Goal: Transaction & Acquisition: Purchase product/service

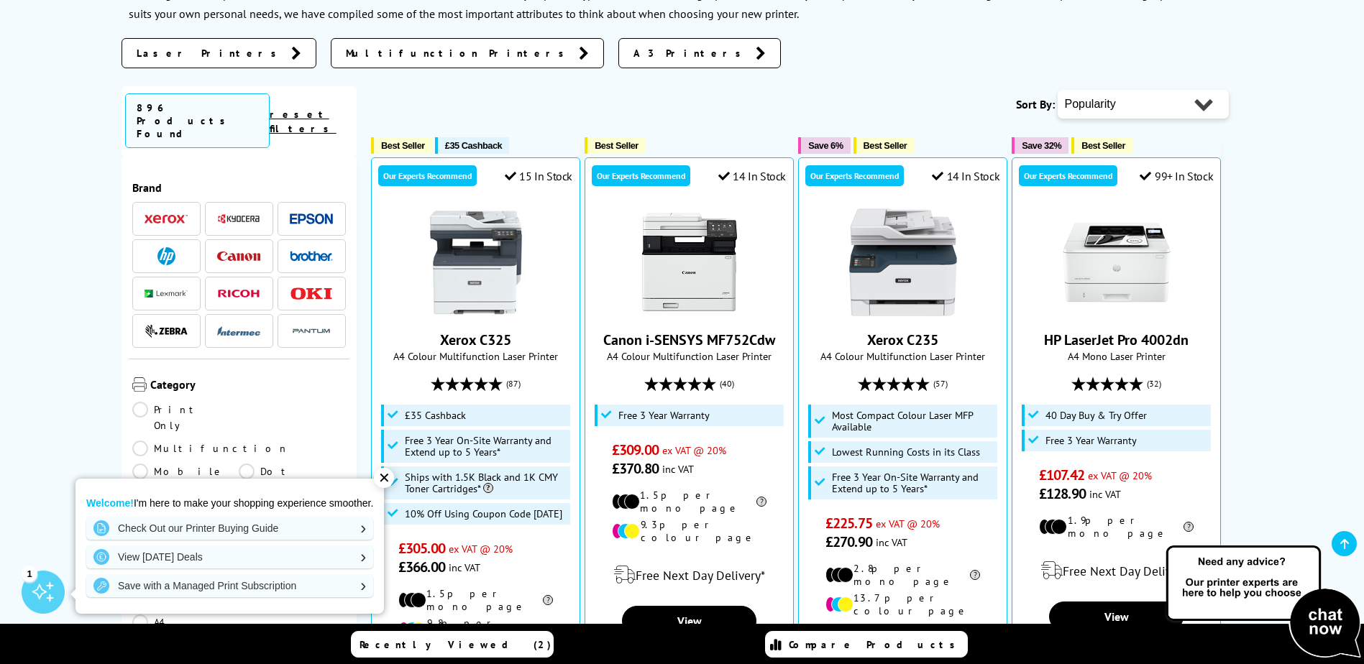
scroll to position [359, 0]
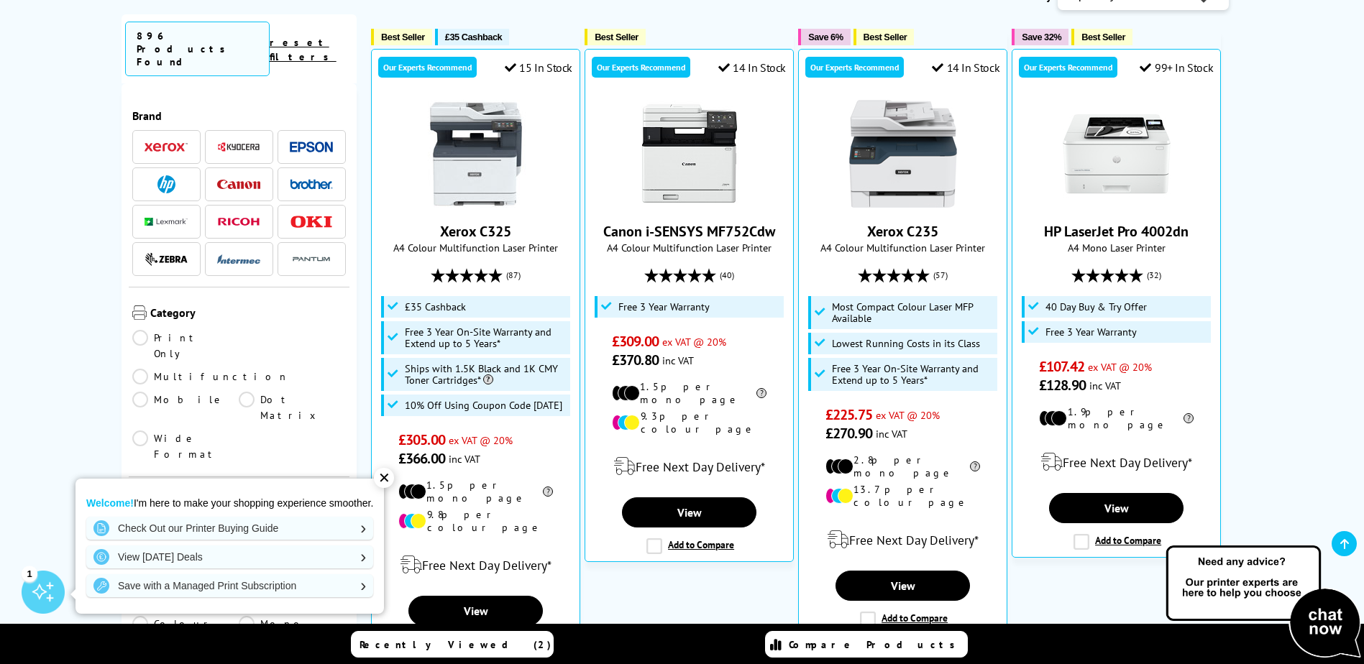
click at [135, 330] on link "Print Only" at bounding box center [185, 346] width 107 height 32
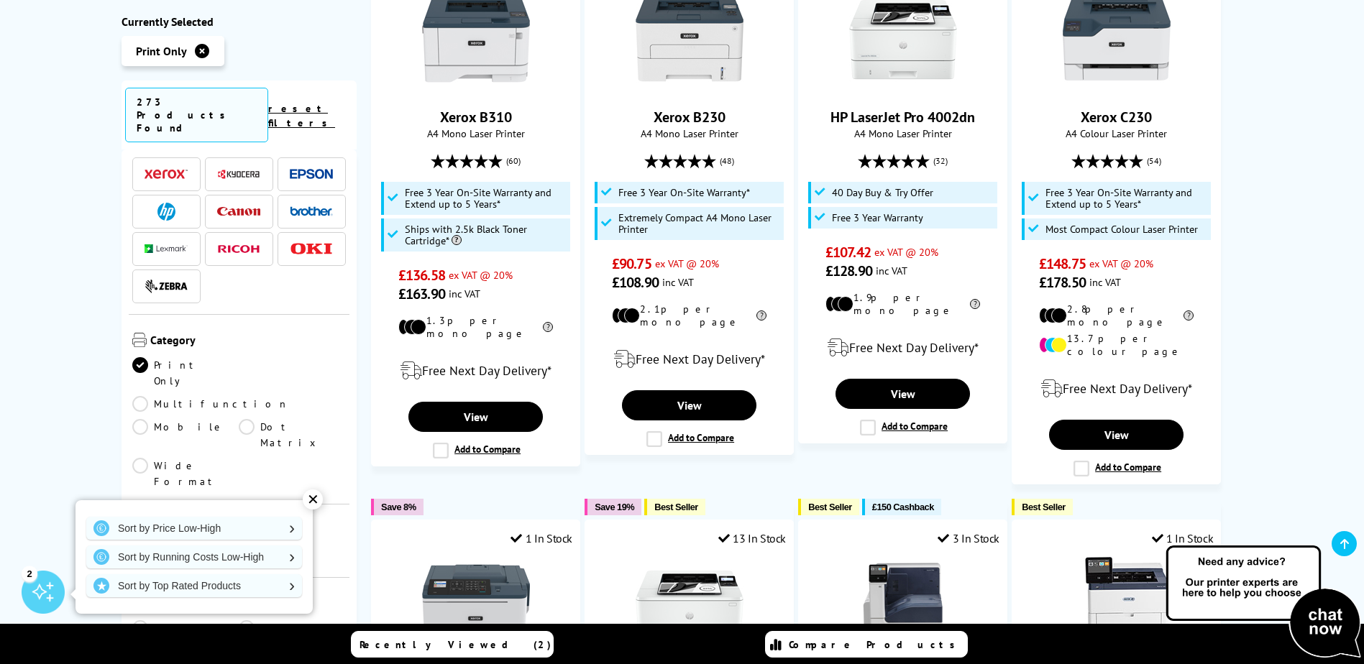
scroll to position [144, 0]
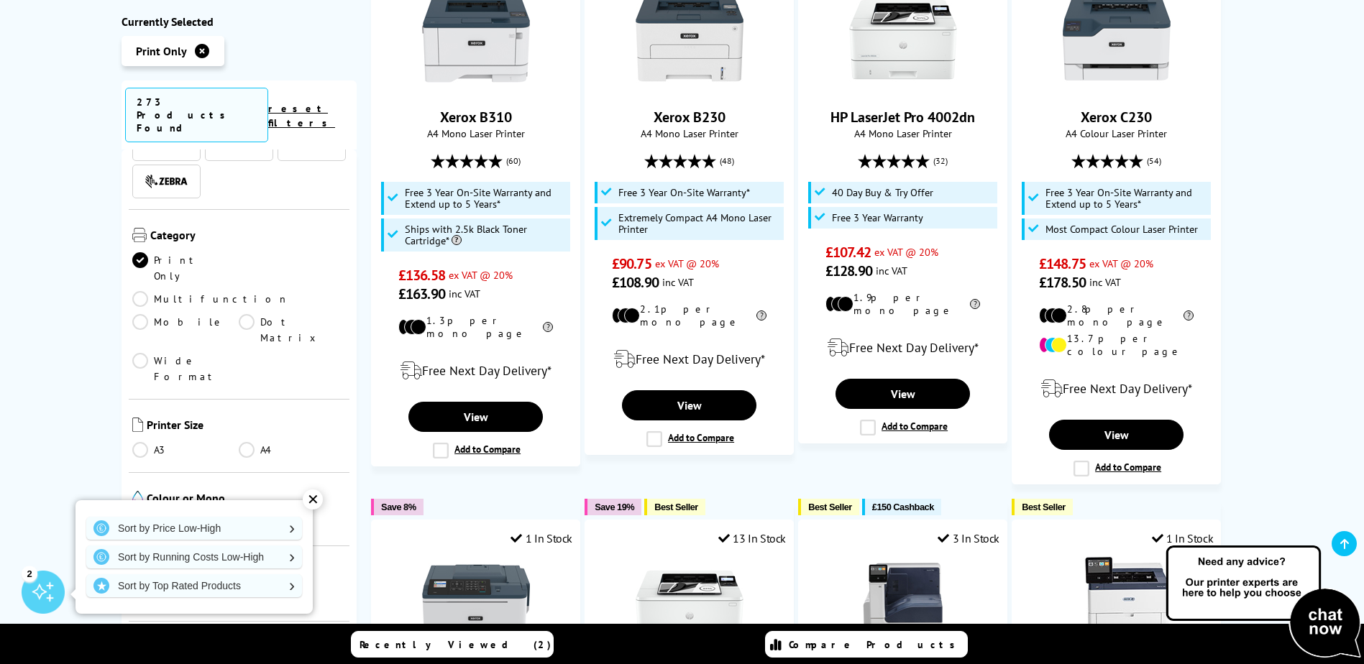
click at [241, 442] on link "A4" at bounding box center [292, 450] width 107 height 16
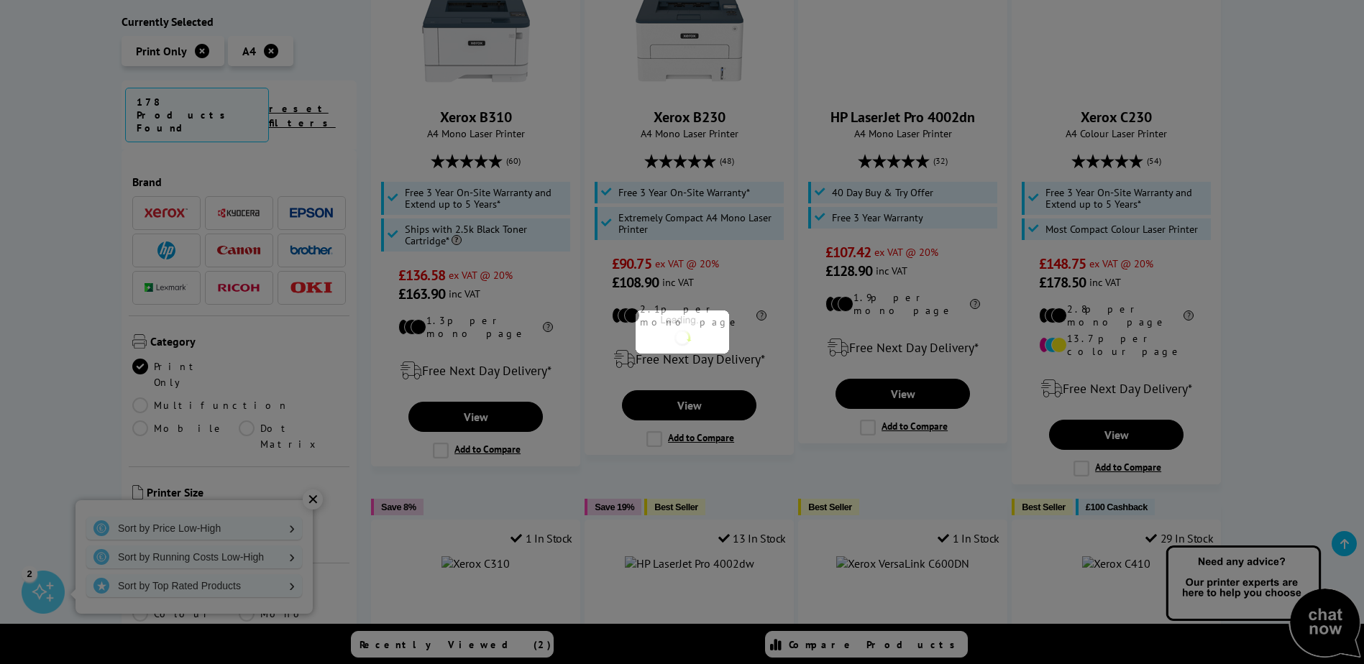
scroll to position [144, 0]
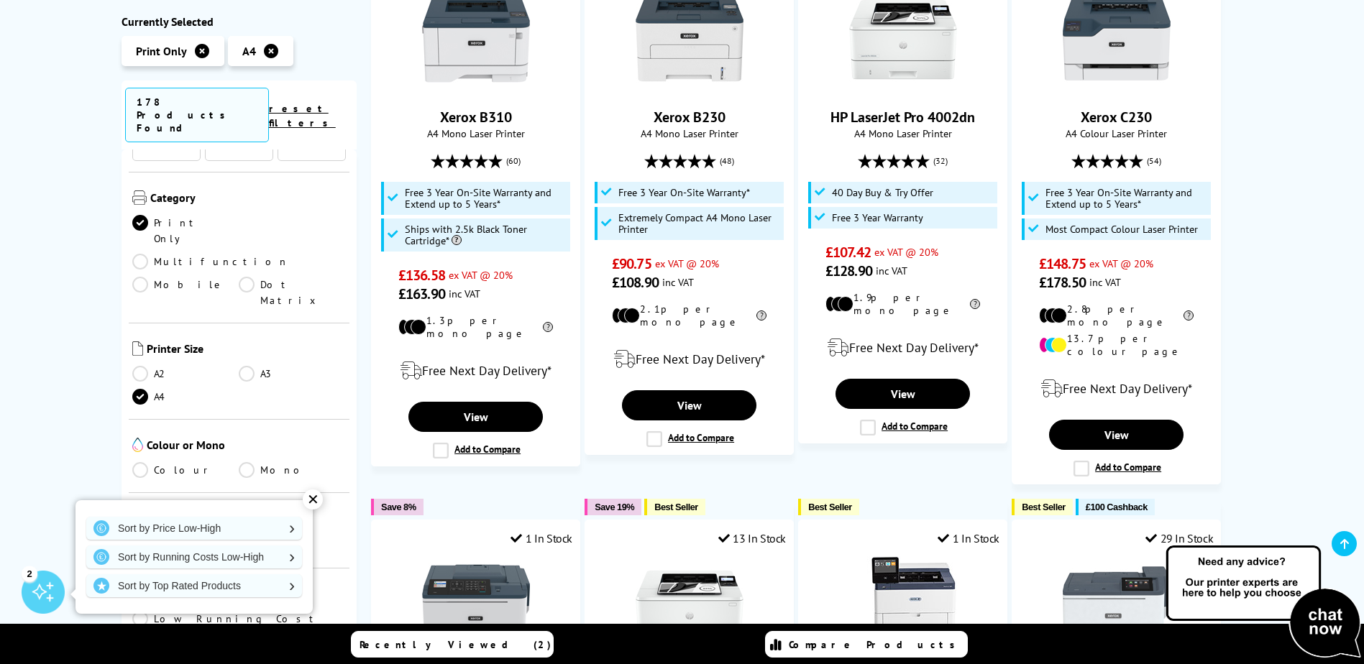
click at [147, 462] on link "Colour" at bounding box center [185, 470] width 107 height 16
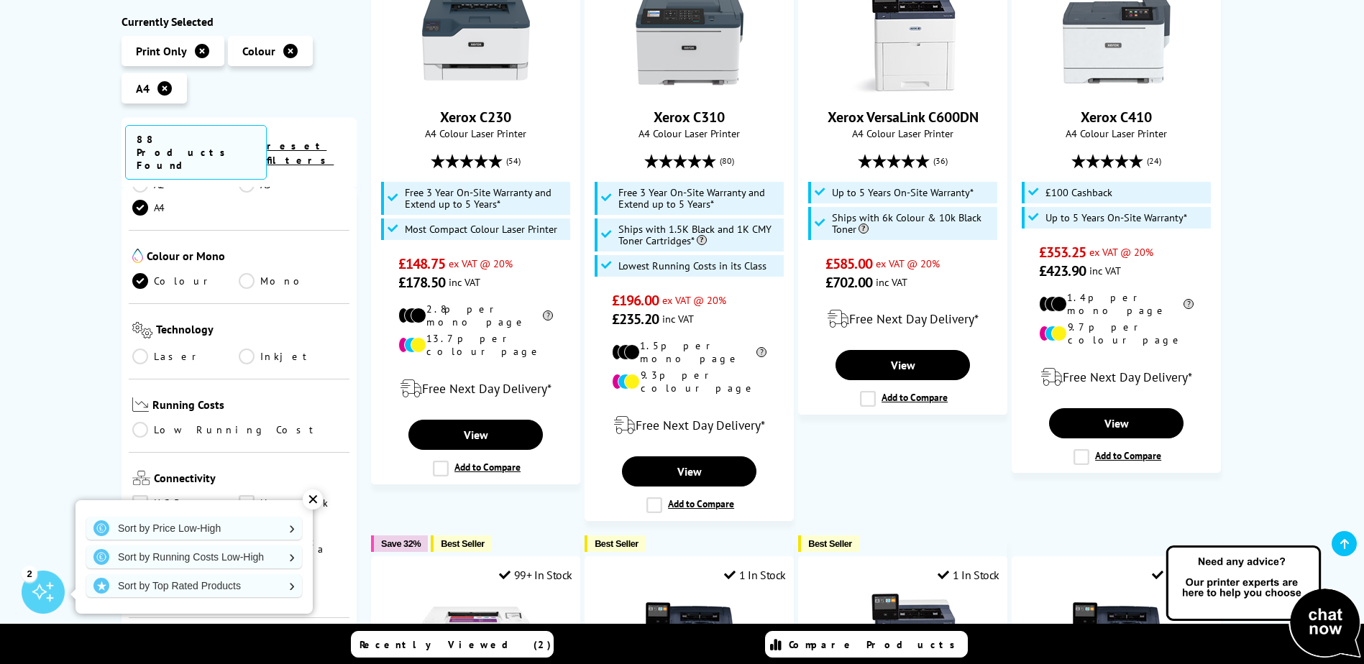
scroll to position [359, 0]
click at [136, 344] on link "Laser" at bounding box center [185, 352] width 107 height 16
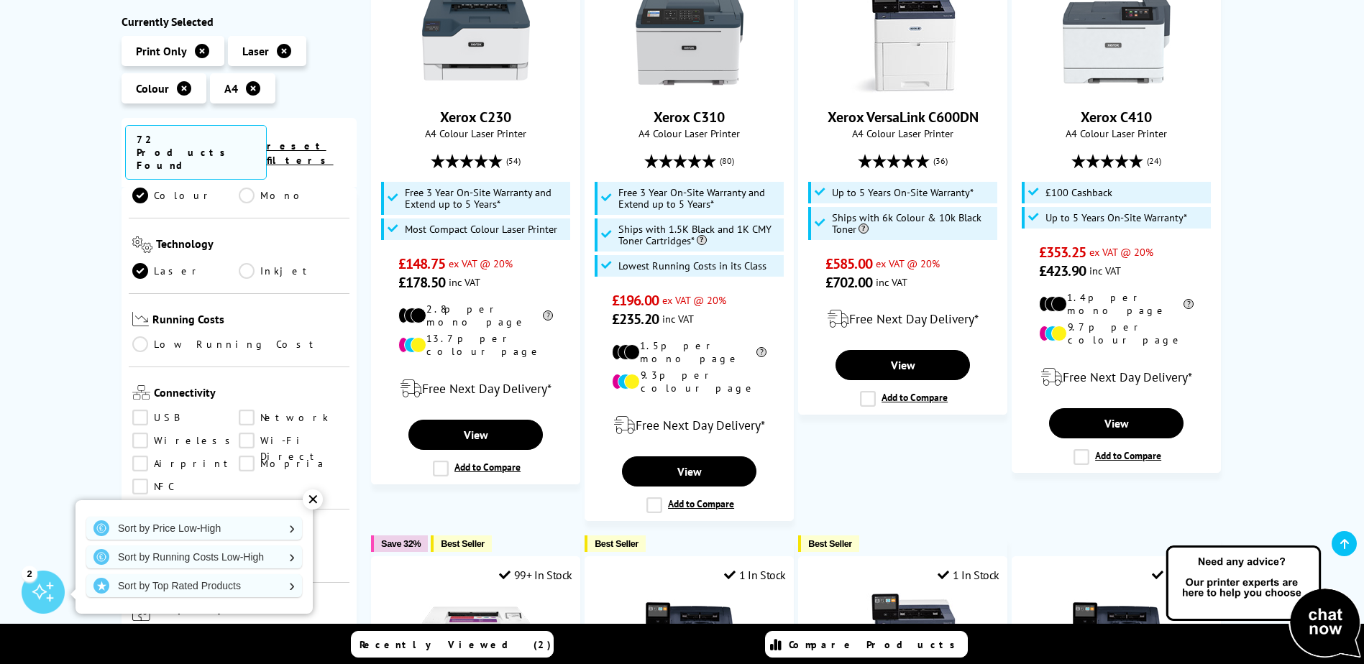
scroll to position [503, 0]
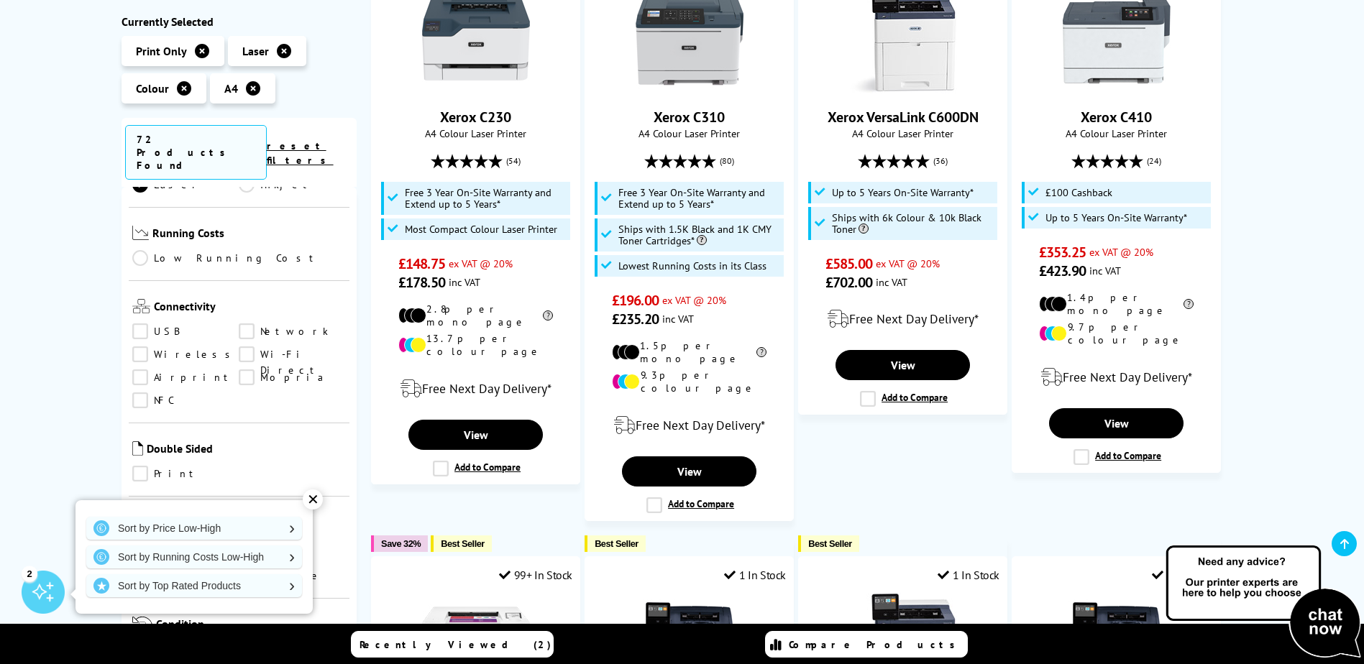
click at [246, 324] on link "Network" at bounding box center [292, 332] width 107 height 16
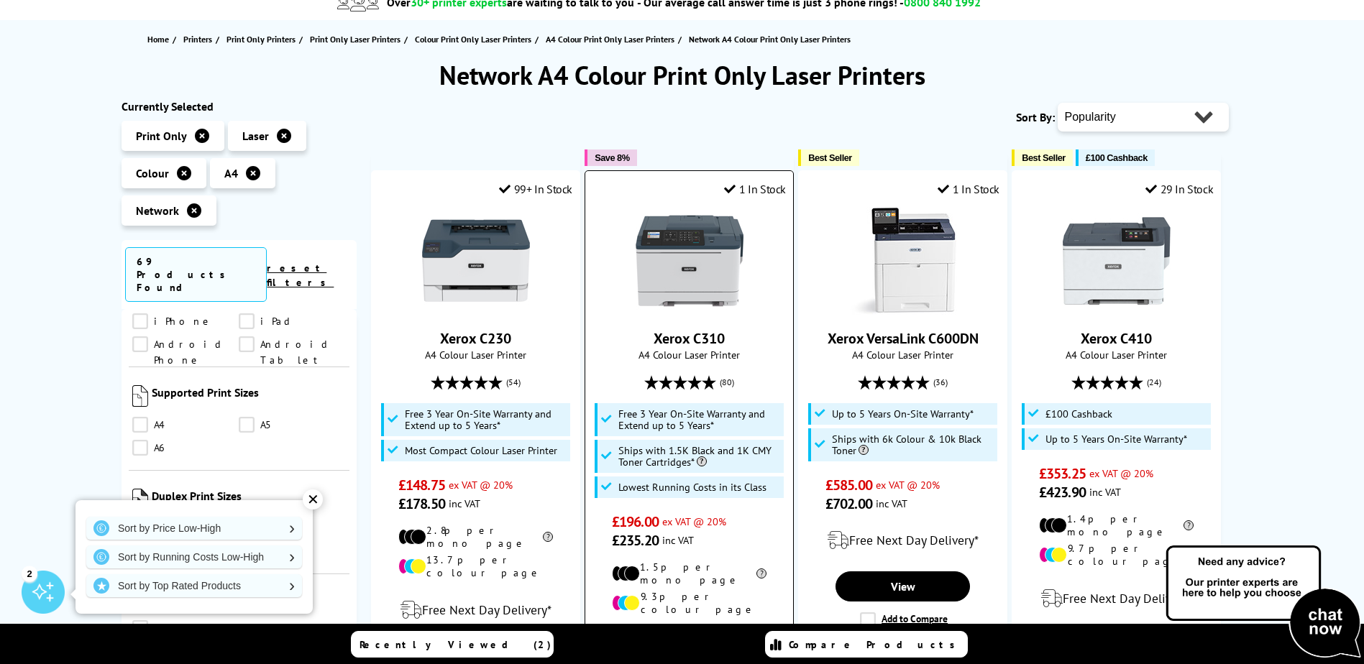
scroll to position [144, 0]
